Goal: Transaction & Acquisition: Purchase product/service

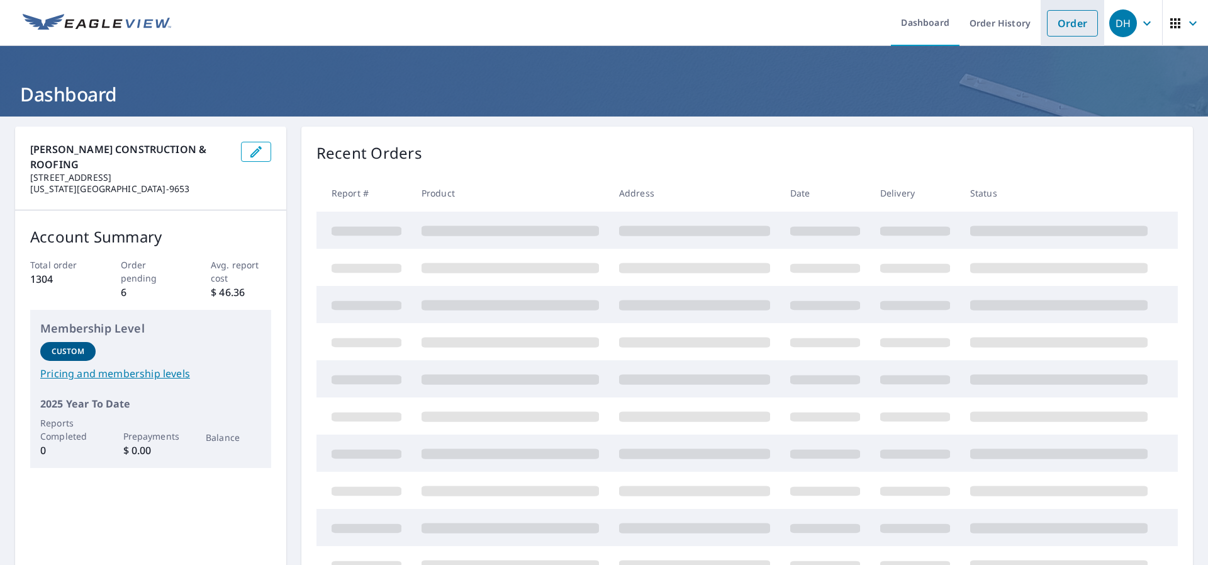
click at [1064, 23] on link "Order" at bounding box center [1072, 23] width 51 height 26
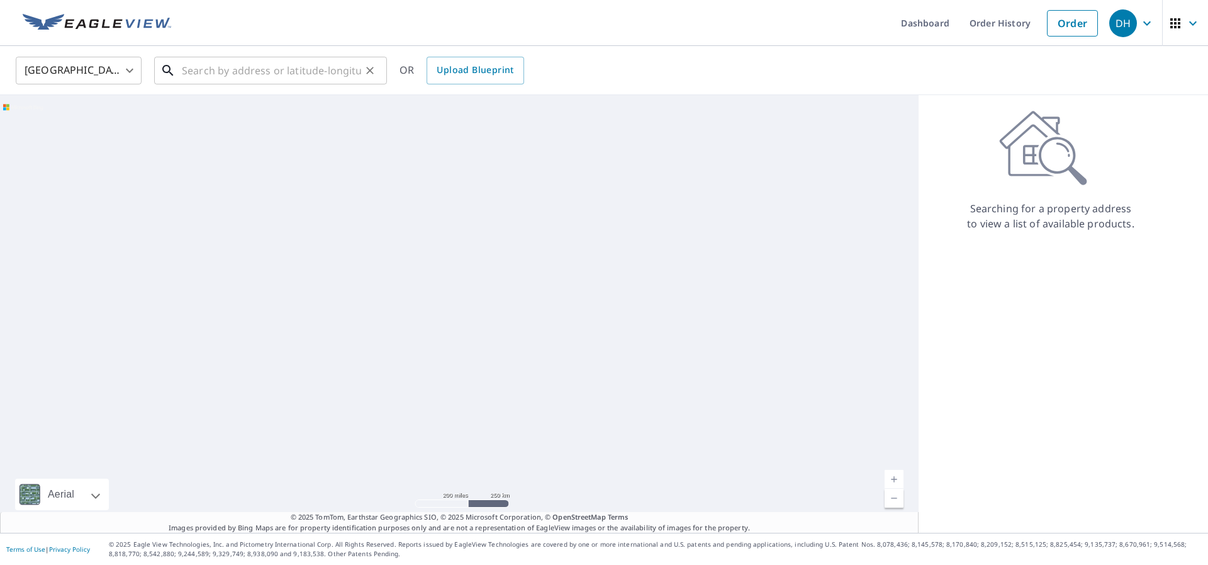
click at [255, 71] on input "text" at bounding box center [271, 70] width 179 height 35
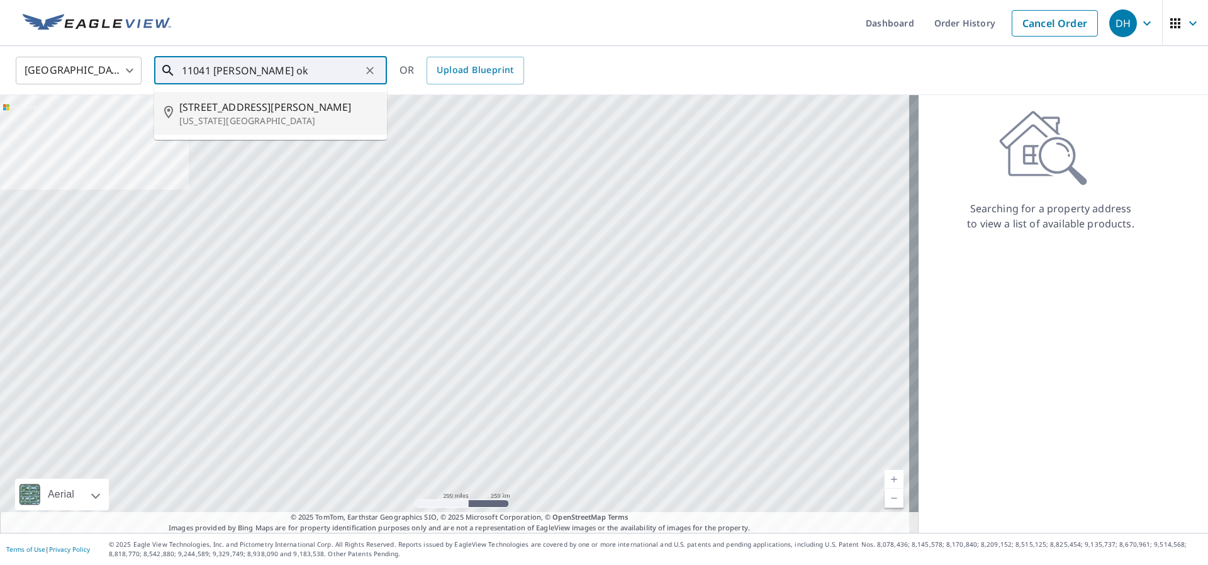
click at [230, 111] on span "[STREET_ADDRESS][PERSON_NAME]" at bounding box center [278, 106] width 198 height 15
type input "[STREET_ADDRESS][PERSON_NAME][US_STATE]"
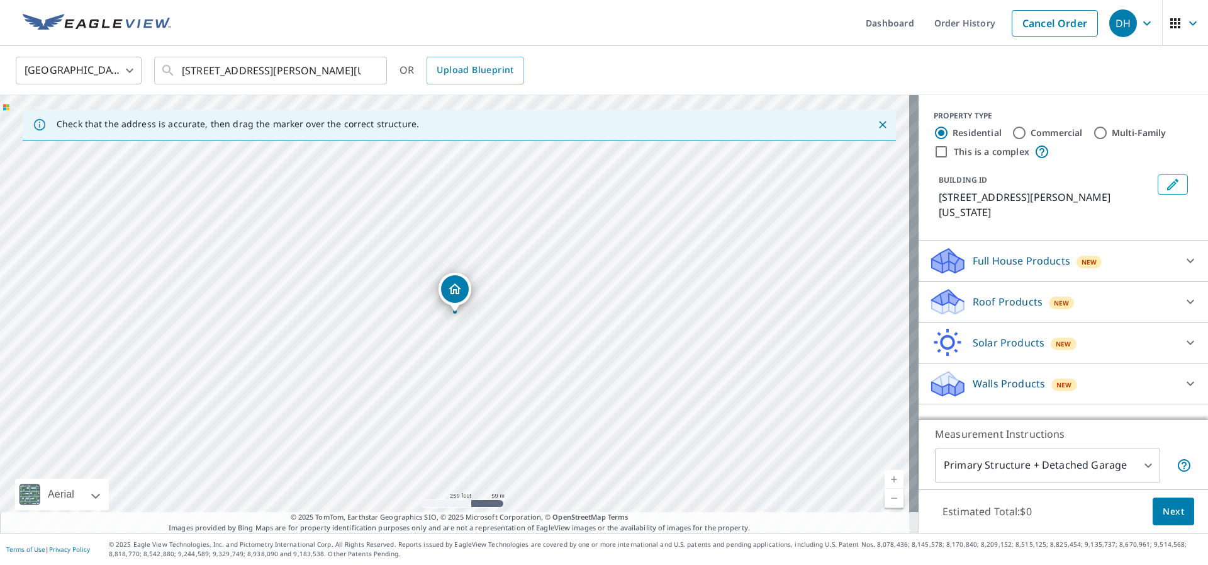
click at [886, 480] on link "Current Level 17, Zoom In" at bounding box center [894, 479] width 19 height 19
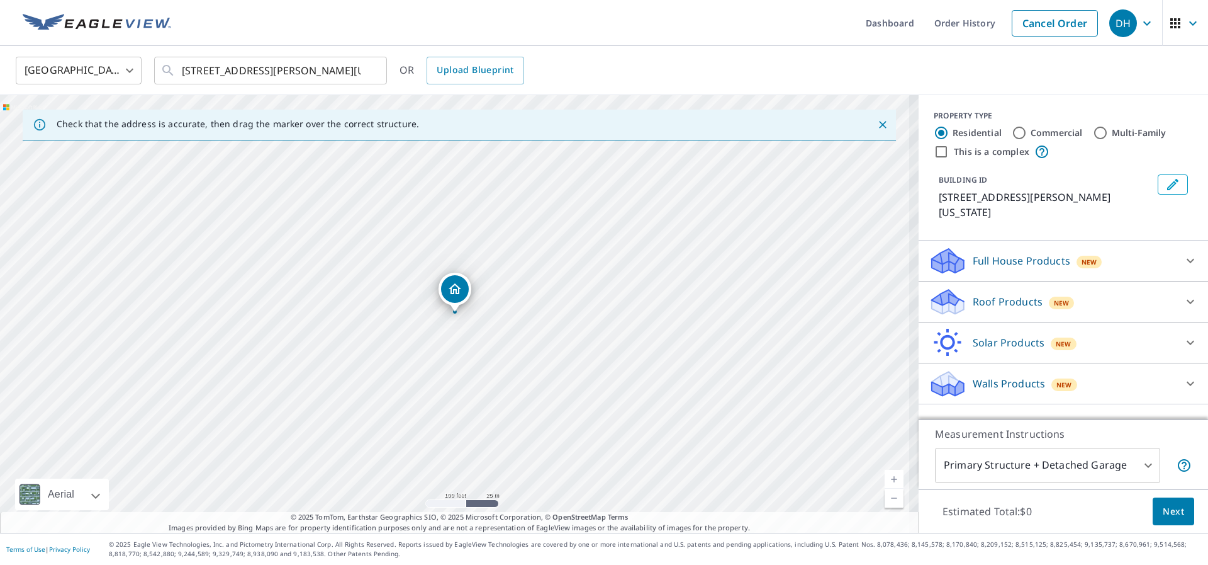
click at [886, 480] on link "Current Level 18, Zoom In" at bounding box center [894, 479] width 19 height 19
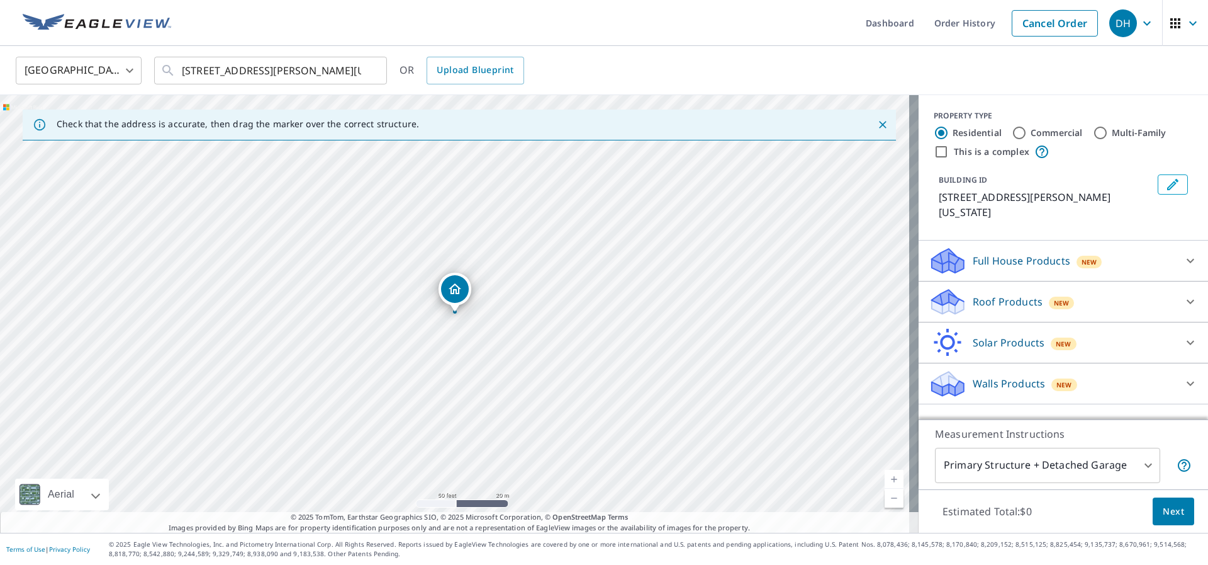
click at [983, 287] on div "Roof Products New" at bounding box center [1052, 302] width 247 height 30
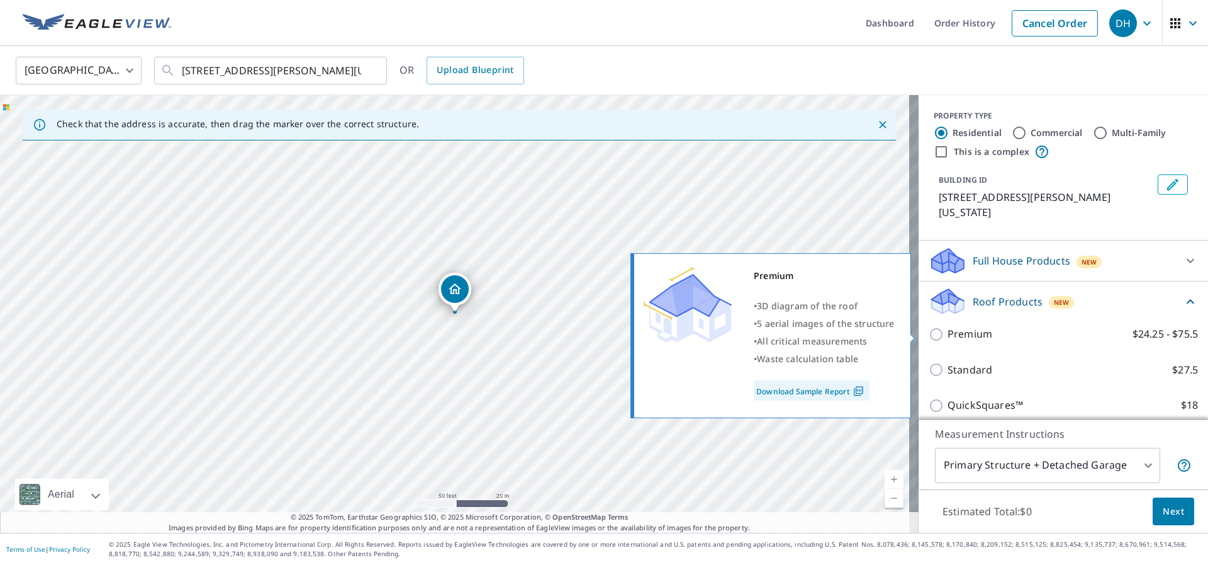
click at [929, 337] on input "Premium $24.25 - $75.5" at bounding box center [938, 334] width 19 height 15
checkbox input "true"
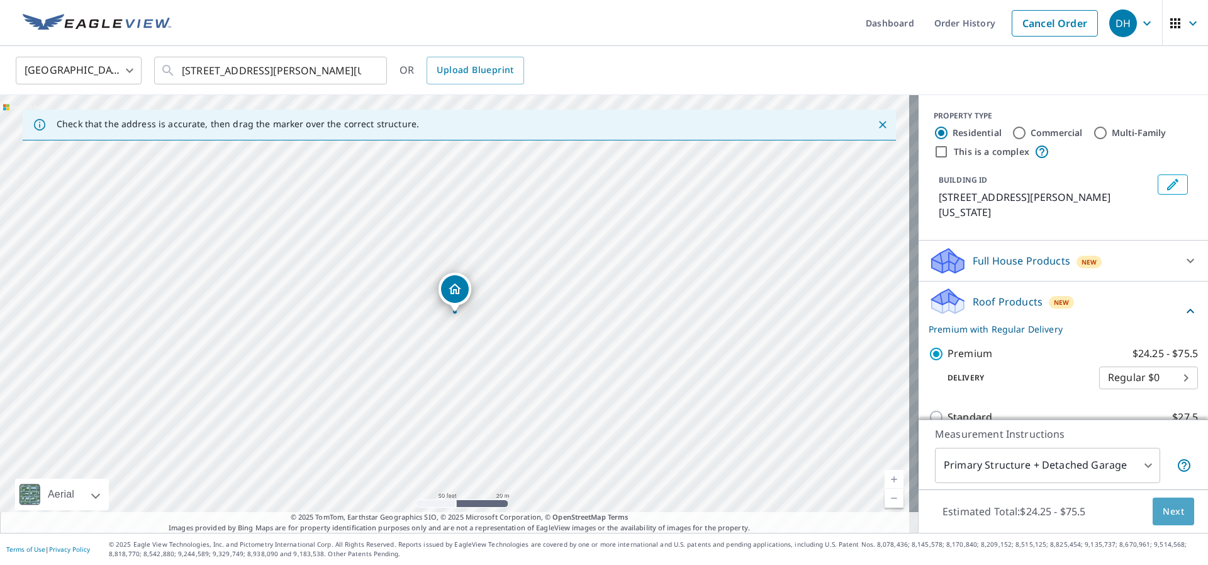
click at [1163, 512] on span "Next" at bounding box center [1173, 511] width 21 height 16
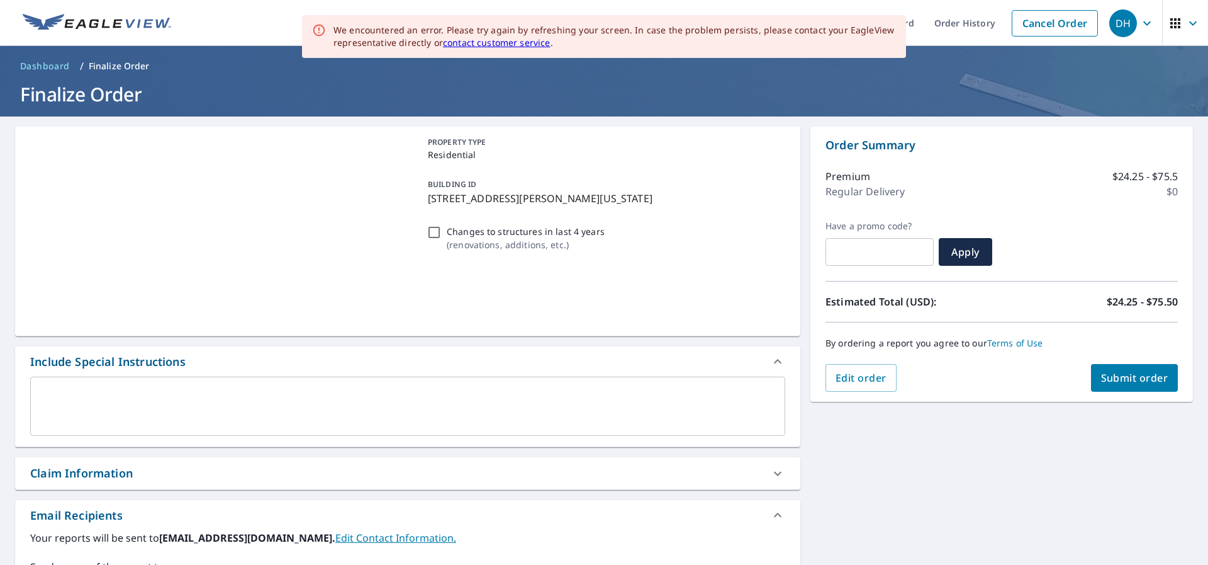
click at [1118, 380] on span "Submit order" at bounding box center [1134, 378] width 67 height 14
